Goal: Understand process/instructions: Learn how to perform a task or action

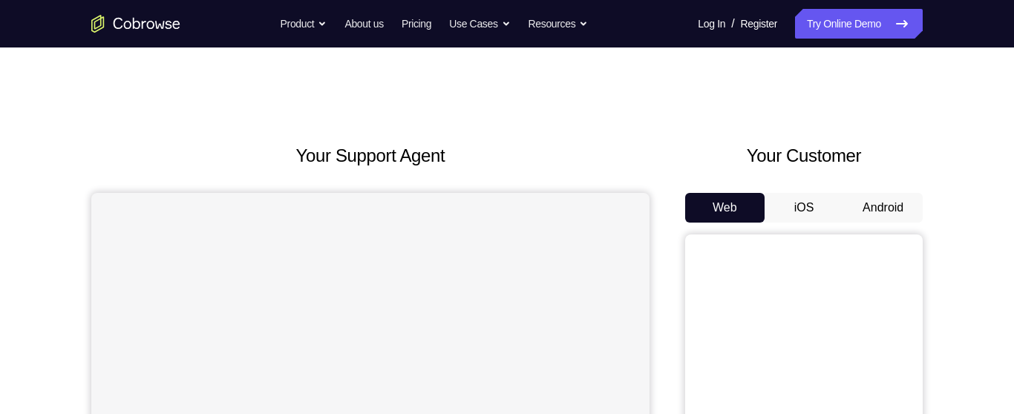
click at [873, 209] on button "Android" at bounding box center [883, 208] width 79 height 30
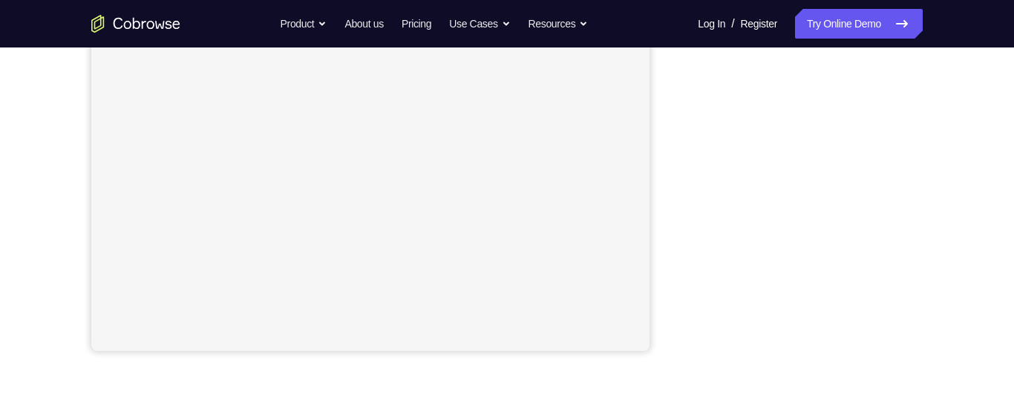
scroll to position [342, 0]
click at [933, 163] on div "Your Support Agent Your Customer Web iOS Android Next Steps We’d be happy to gi…" at bounding box center [507, 194] width 951 height 979
click at [933, 175] on div "Your Support Agent Your Customer Web iOS Android Next Steps We’d be happy to gi…" at bounding box center [507, 194] width 951 height 979
click at [936, 191] on div "Your Support Agent Your Customer Web iOS Android Next Steps We’d be happy to gi…" at bounding box center [507, 194] width 951 height 979
click at [937, 201] on div "Your Support Agent Your Customer Web iOS Android Next Steps We’d be happy to gi…" at bounding box center [507, 194] width 951 height 979
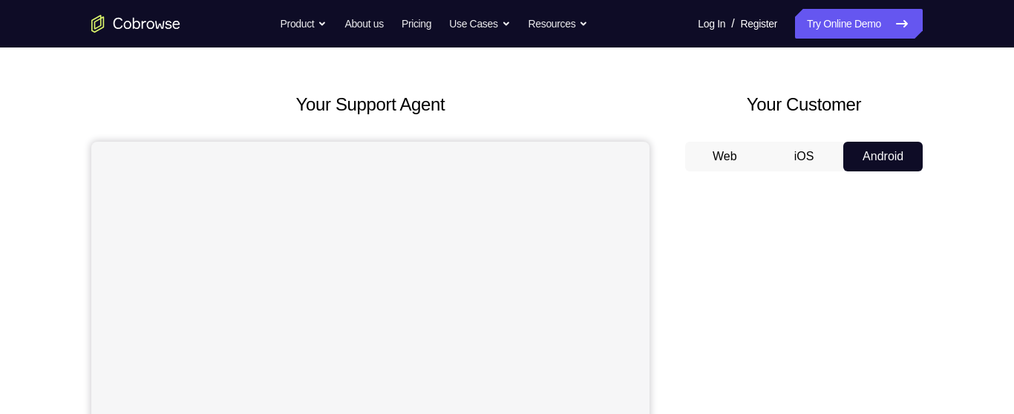
scroll to position [80, 0]
